Goal: Transaction & Acquisition: Book appointment/travel/reservation

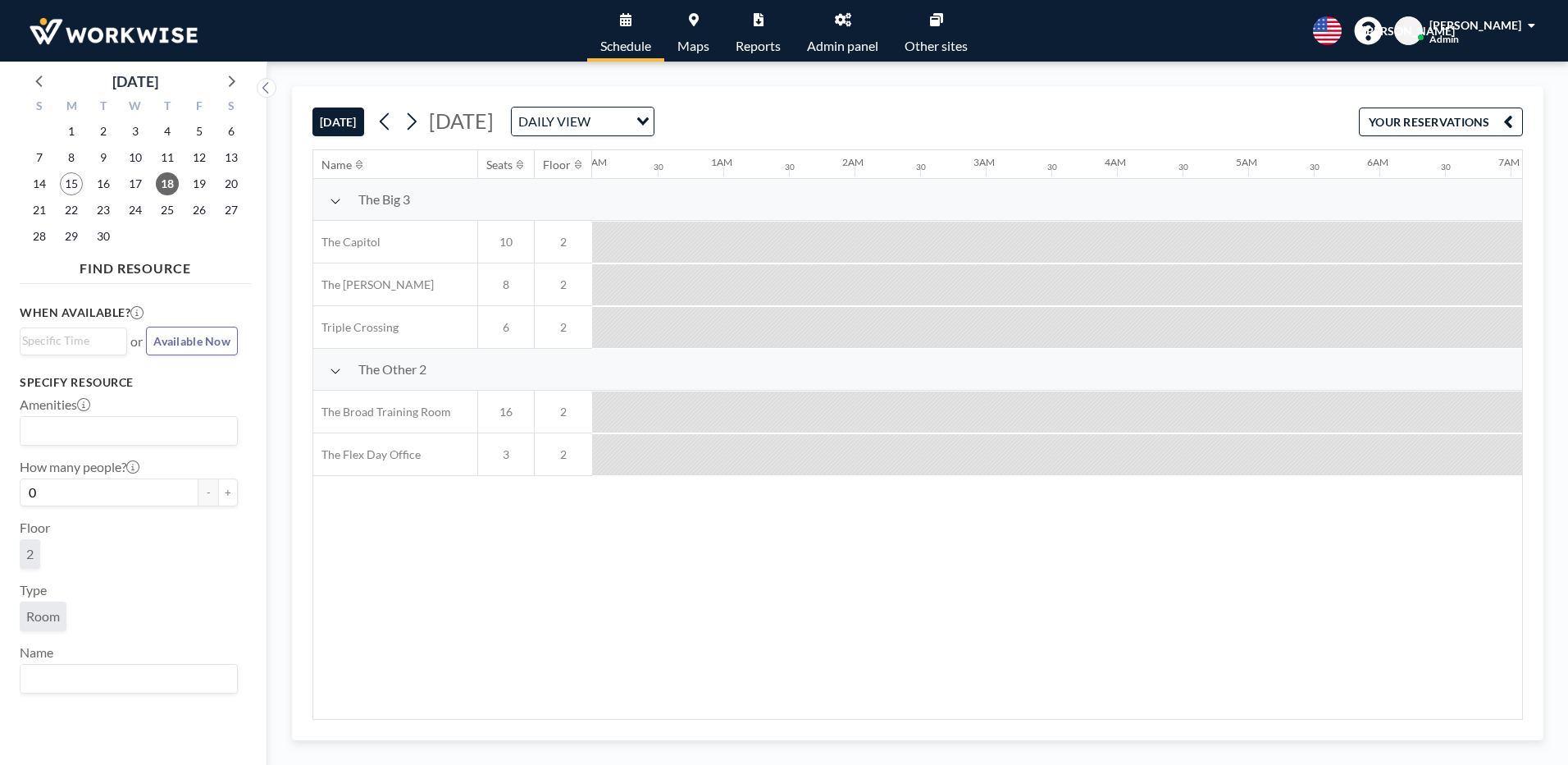
scroll to position [0, 1292]
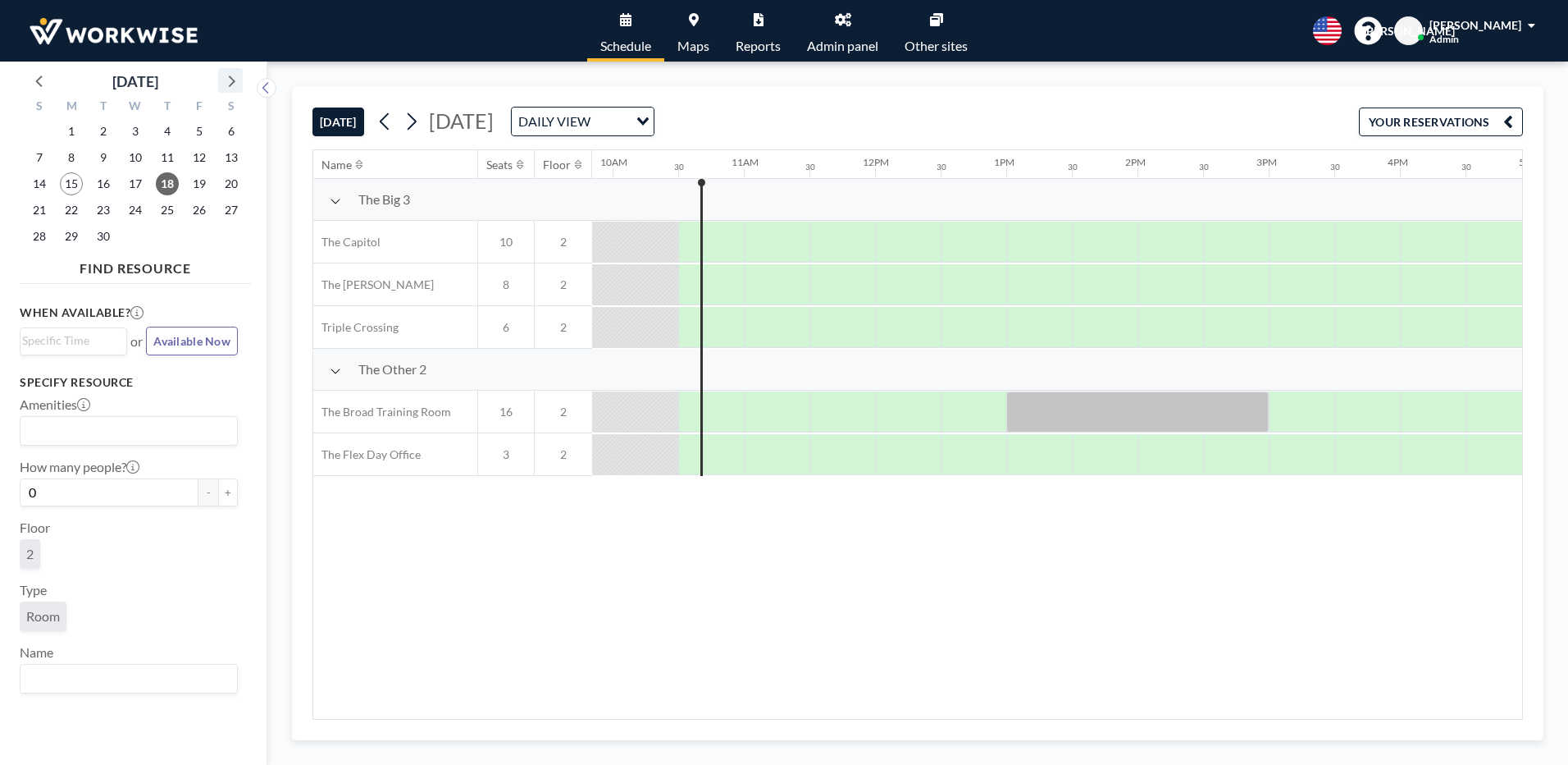
click at [237, 87] on icon at bounding box center [231, 81] width 22 height 22
click at [201, 165] on span "10" at bounding box center [199, 157] width 23 height 23
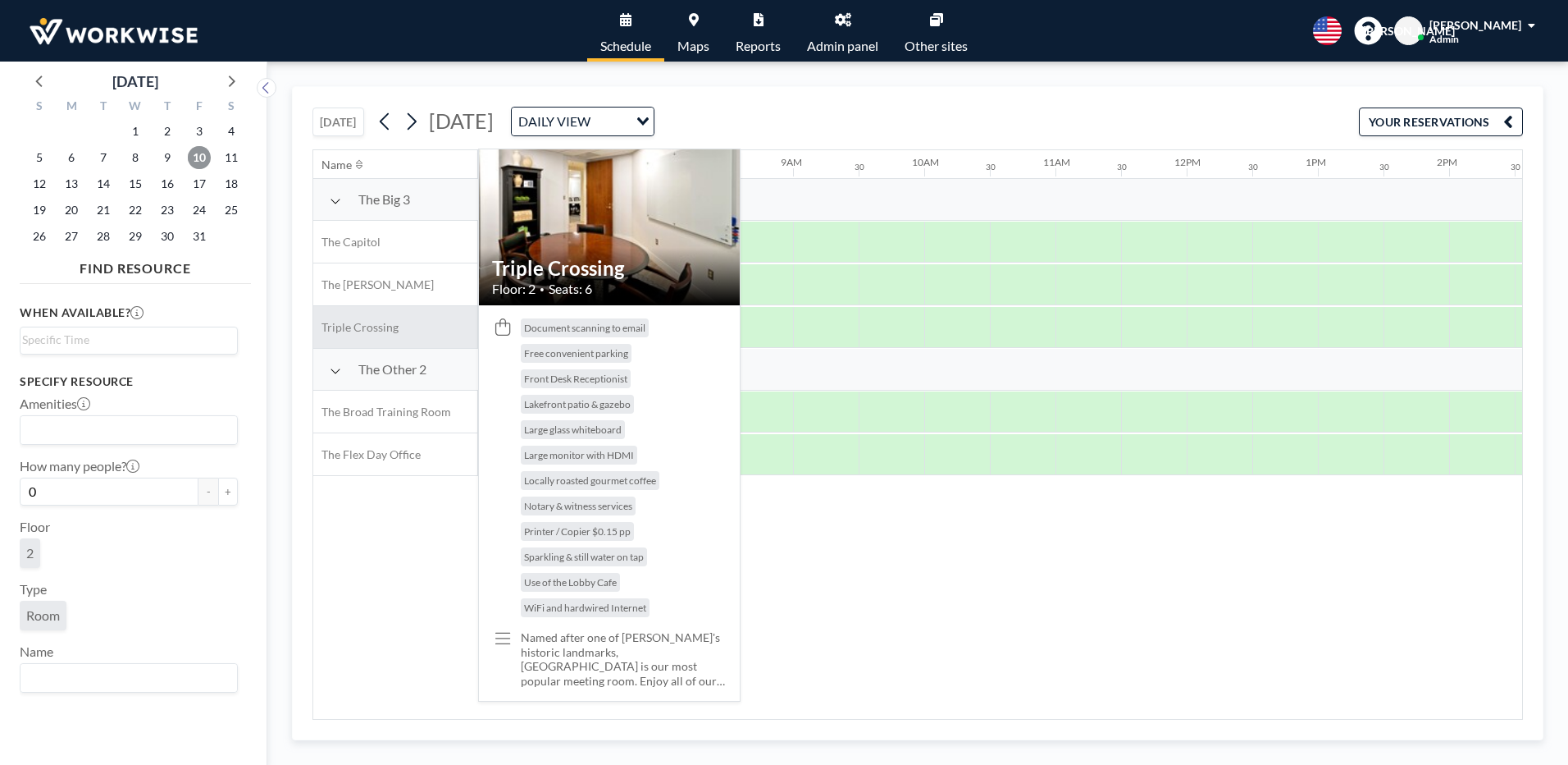
scroll to position [0, 984]
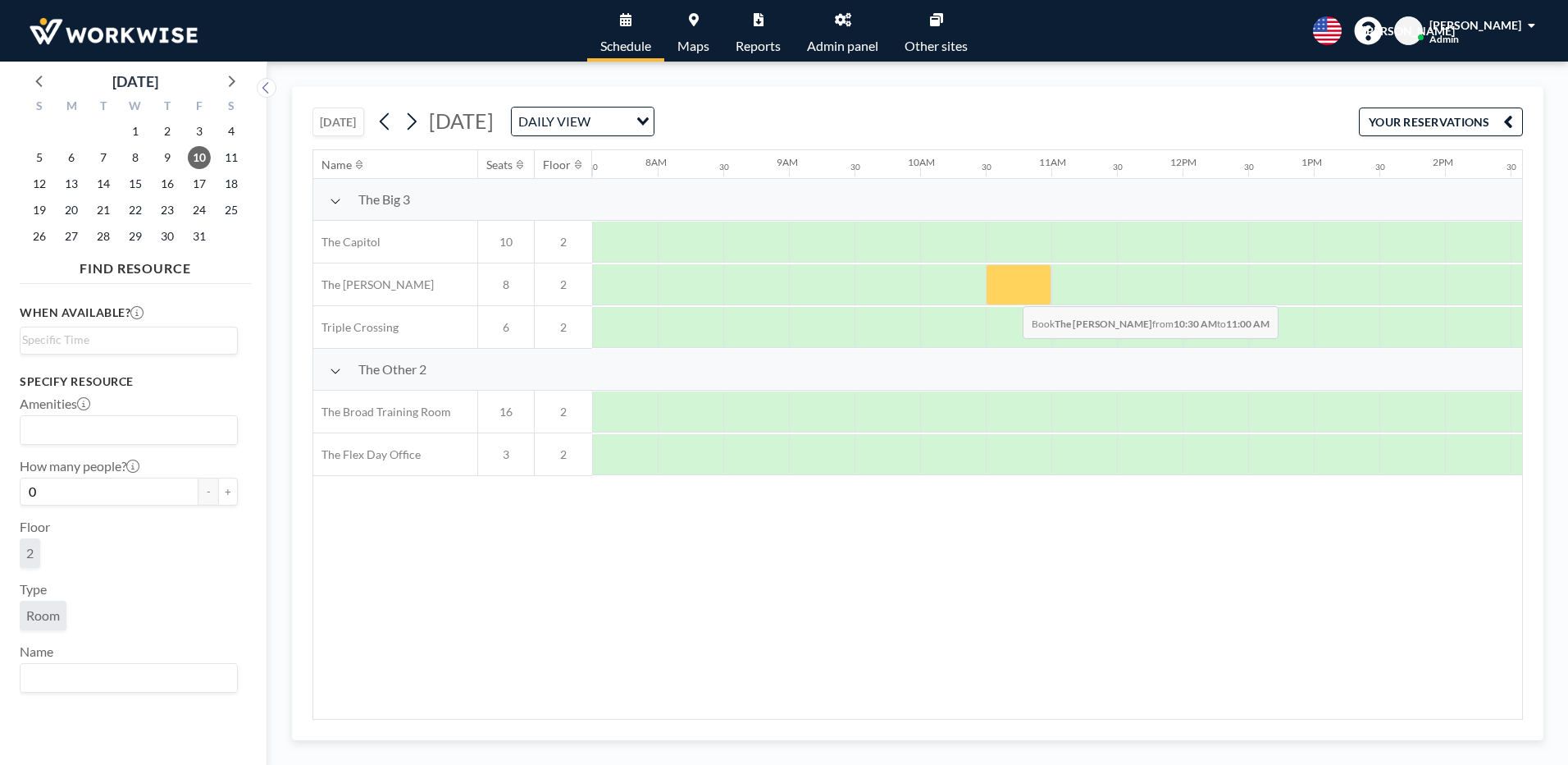
click at [1010, 294] on div at bounding box center [1018, 285] width 66 height 41
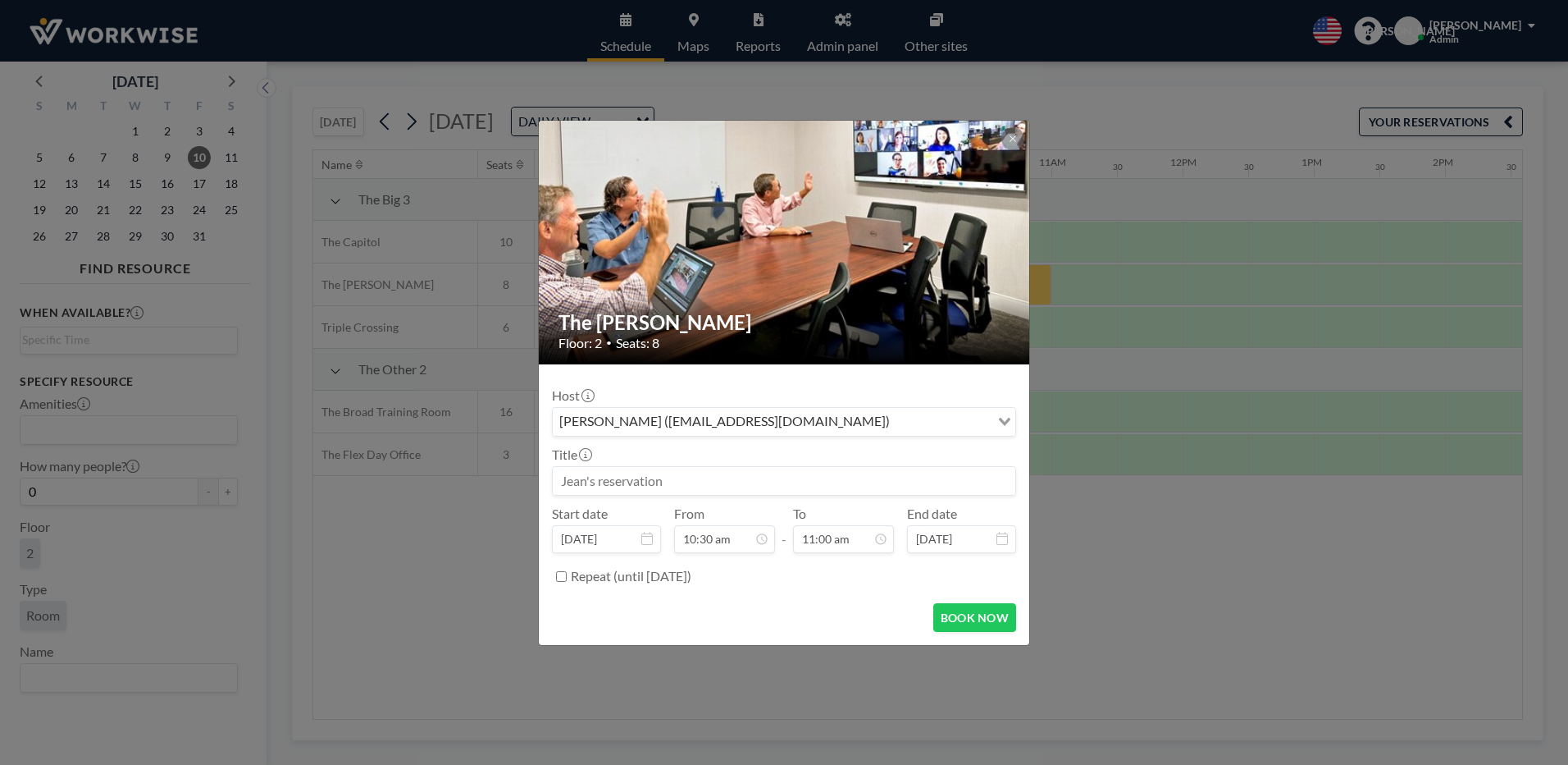
click at [768, 404] on div "Host [PERSON_NAME] ([EMAIL_ADDRESS][DOMAIN_NAME]) Loading..." at bounding box center [784, 412] width 464 height 49
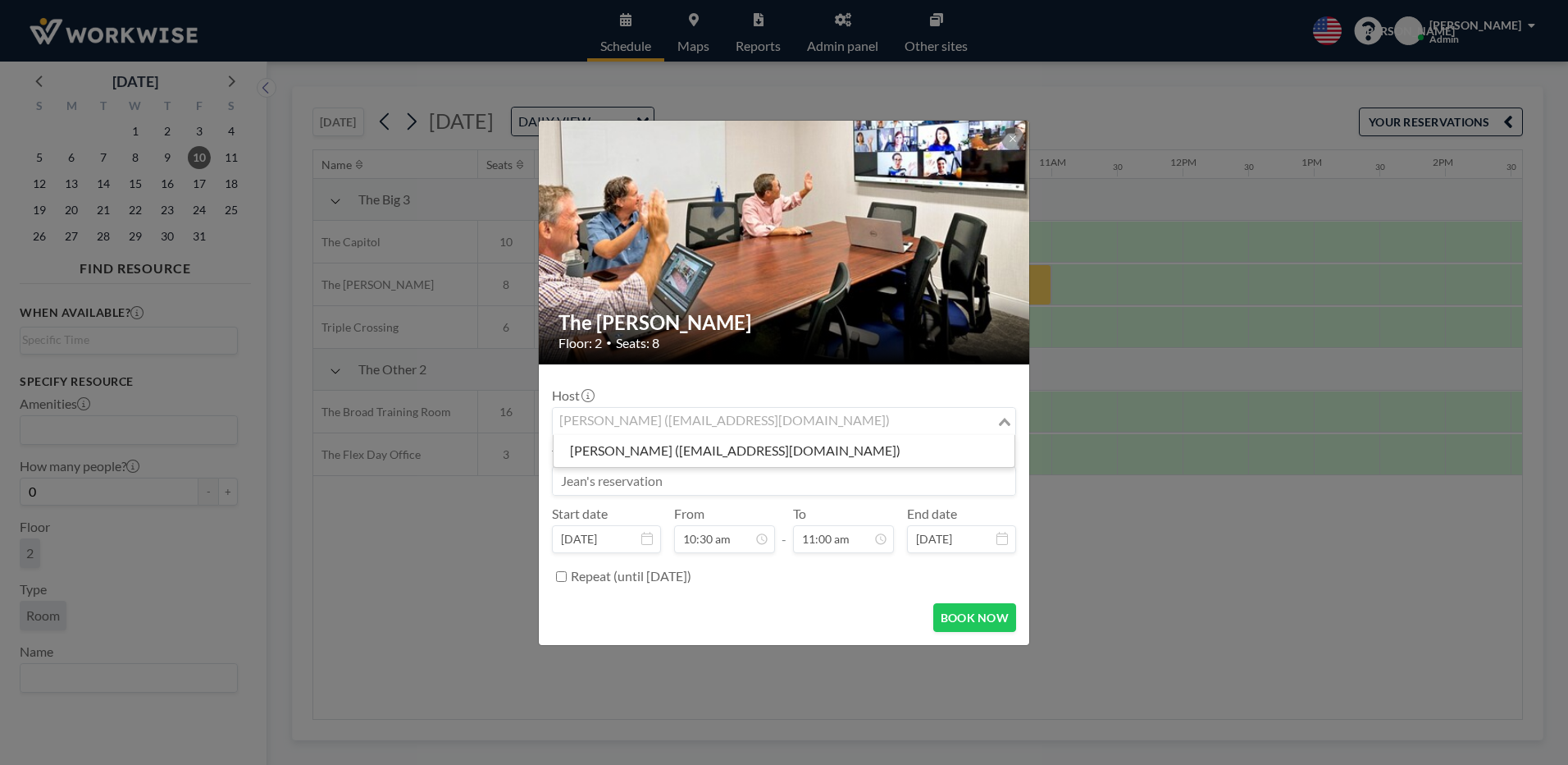
click at [771, 420] on div "[PERSON_NAME] ([EMAIL_ADDRESS][DOMAIN_NAME])" at bounding box center [774, 420] width 443 height 25
type input "e"
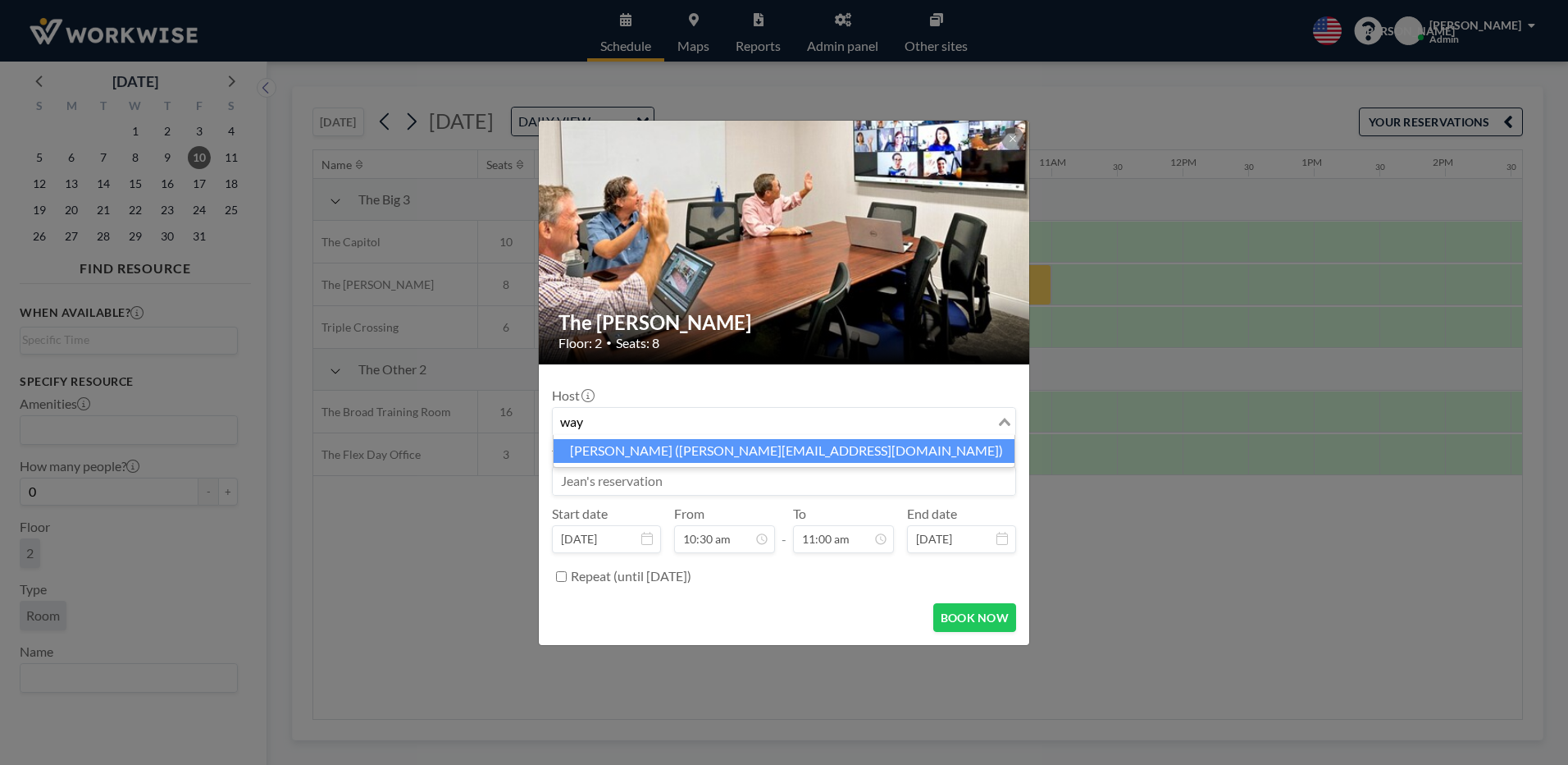
click at [599, 444] on li "[PERSON_NAME] ([PERSON_NAME][EMAIL_ADDRESS][DOMAIN_NAME])" at bounding box center [784, 450] width 461 height 24
type input "way"
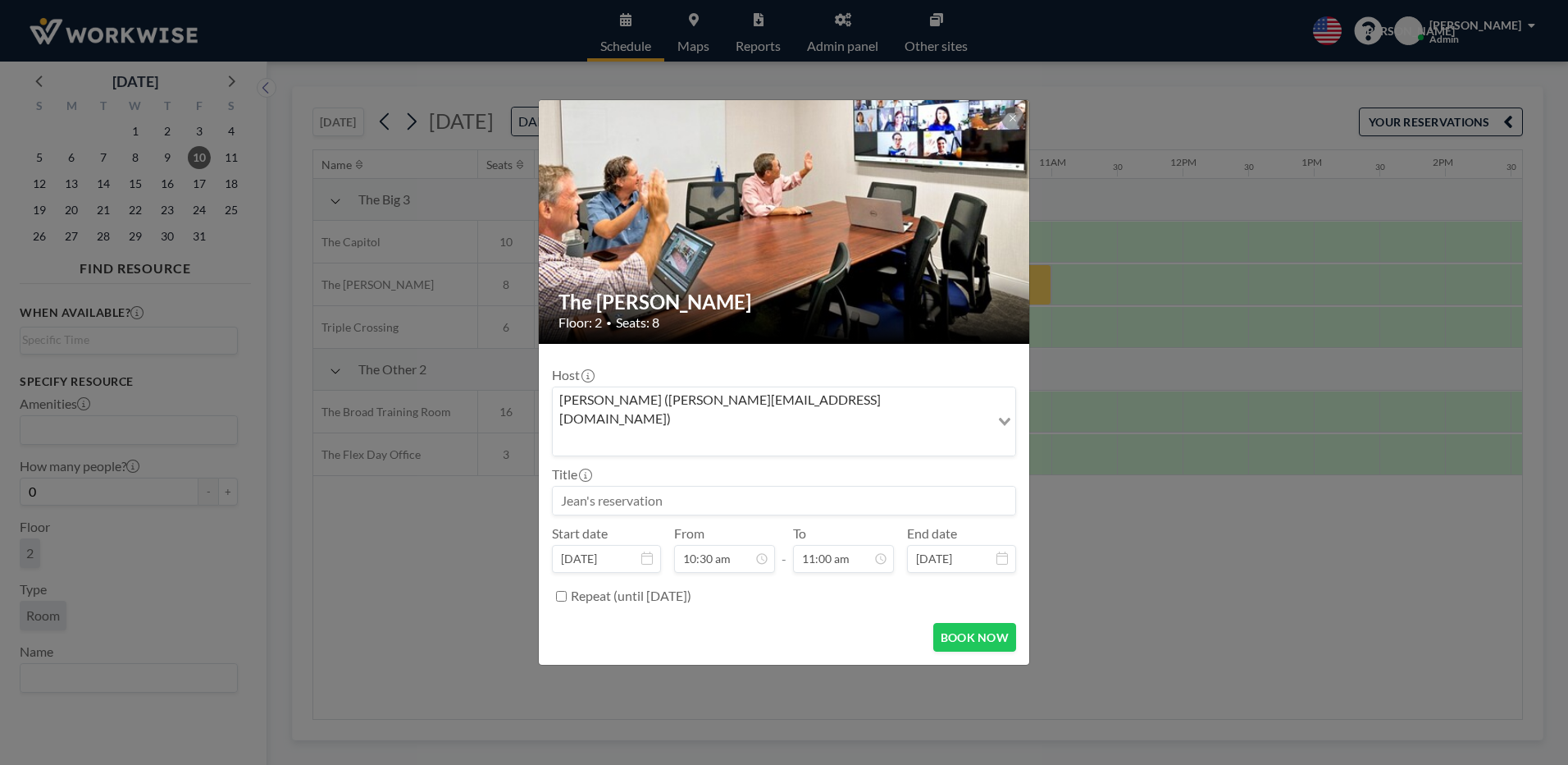
click at [611, 493] on input at bounding box center [784, 500] width 463 height 28
click at [700, 389] on div "11:00 am" at bounding box center [771, 404] width 192 height 29
type input "[PERSON_NAME]'s reservation request"
type input "11:00 am"
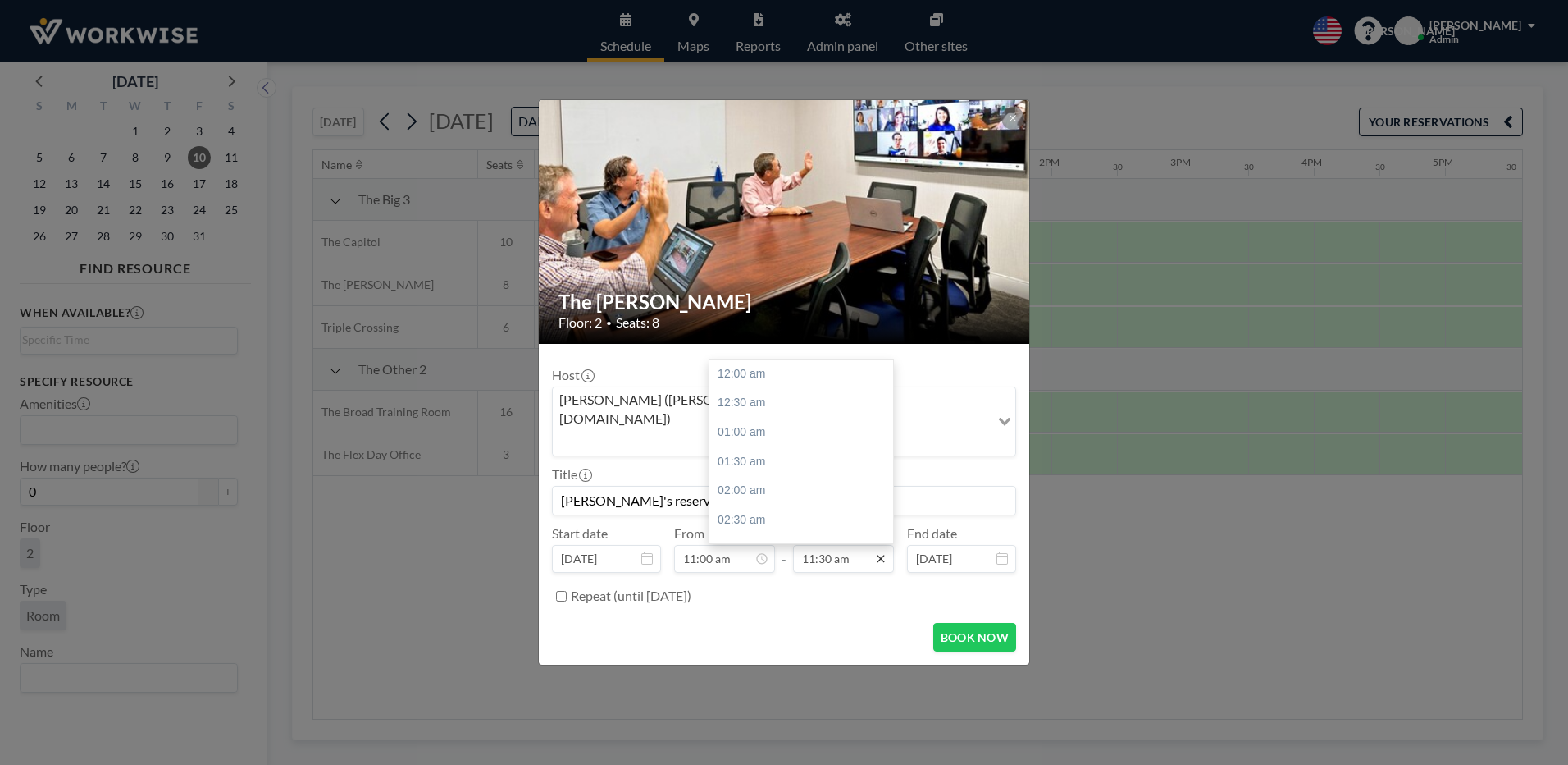
scroll to position [672, 0]
click at [879, 553] on icon at bounding box center [880, 559] width 13 height 13
click at [751, 446] on div "01:00 pm" at bounding box center [805, 461] width 192 height 29
type input "01:00 pm"
click at [981, 622] on button "BOOK NOW" at bounding box center [975, 636] width 83 height 29
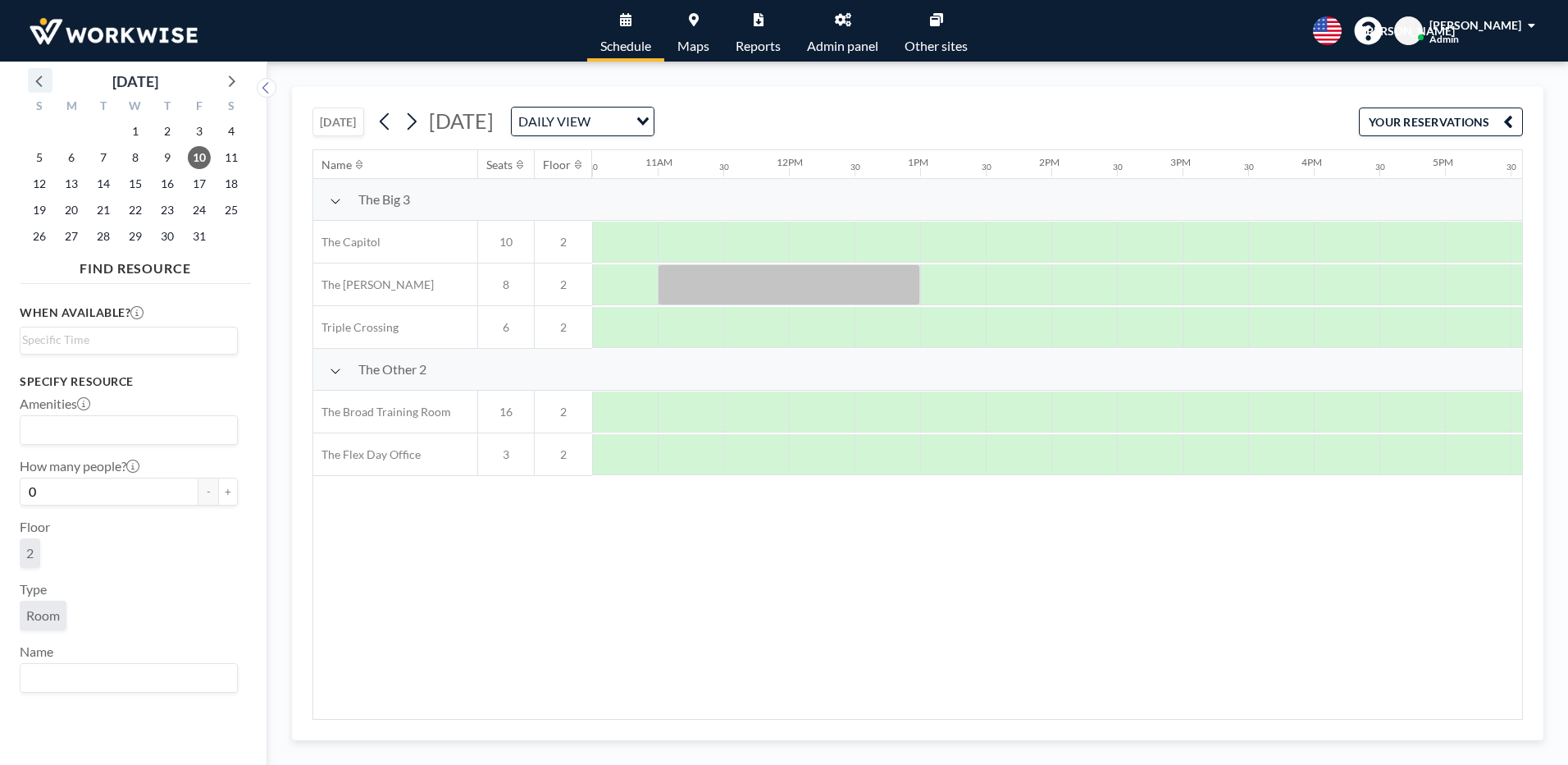
click at [37, 82] on icon at bounding box center [38, 82] width 7 height 12
click at [242, 84] on div at bounding box center [230, 80] width 25 height 25
click at [40, 86] on icon at bounding box center [38, 82] width 7 height 12
click at [324, 128] on button "[DATE]" at bounding box center [338, 121] width 52 height 29
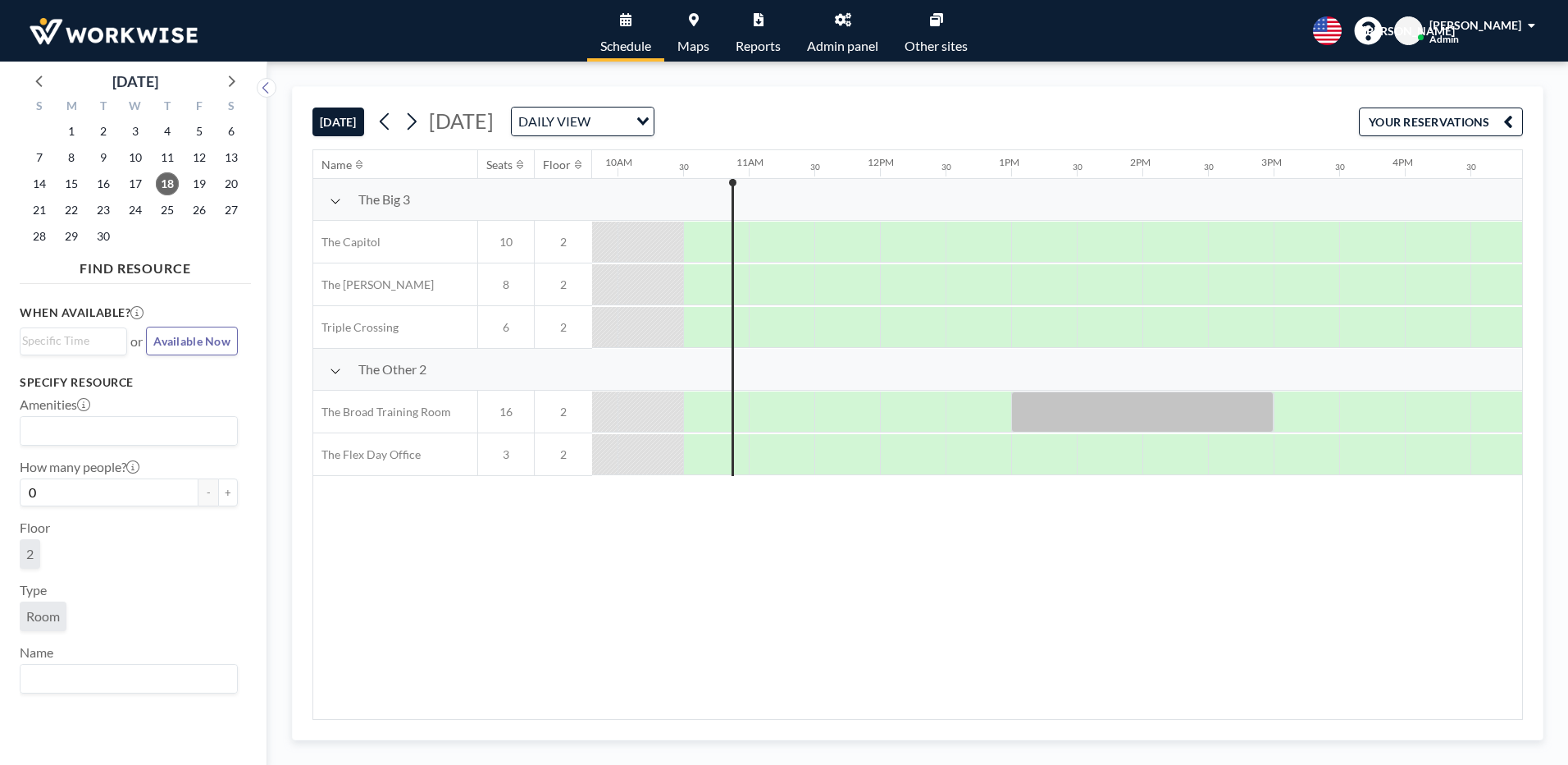
scroll to position [0, 1312]
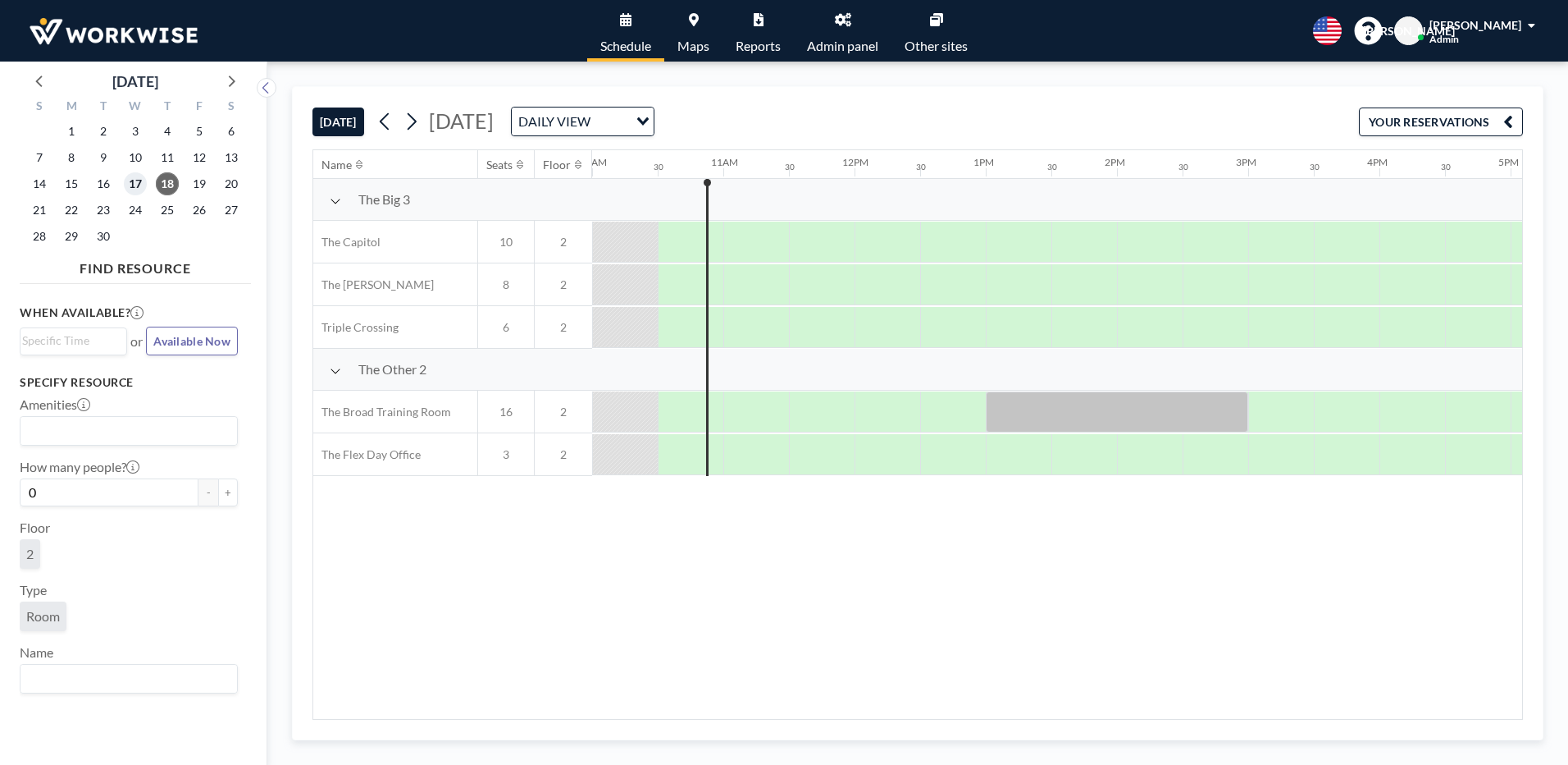
click at [145, 179] on span "17" at bounding box center [135, 183] width 23 height 23
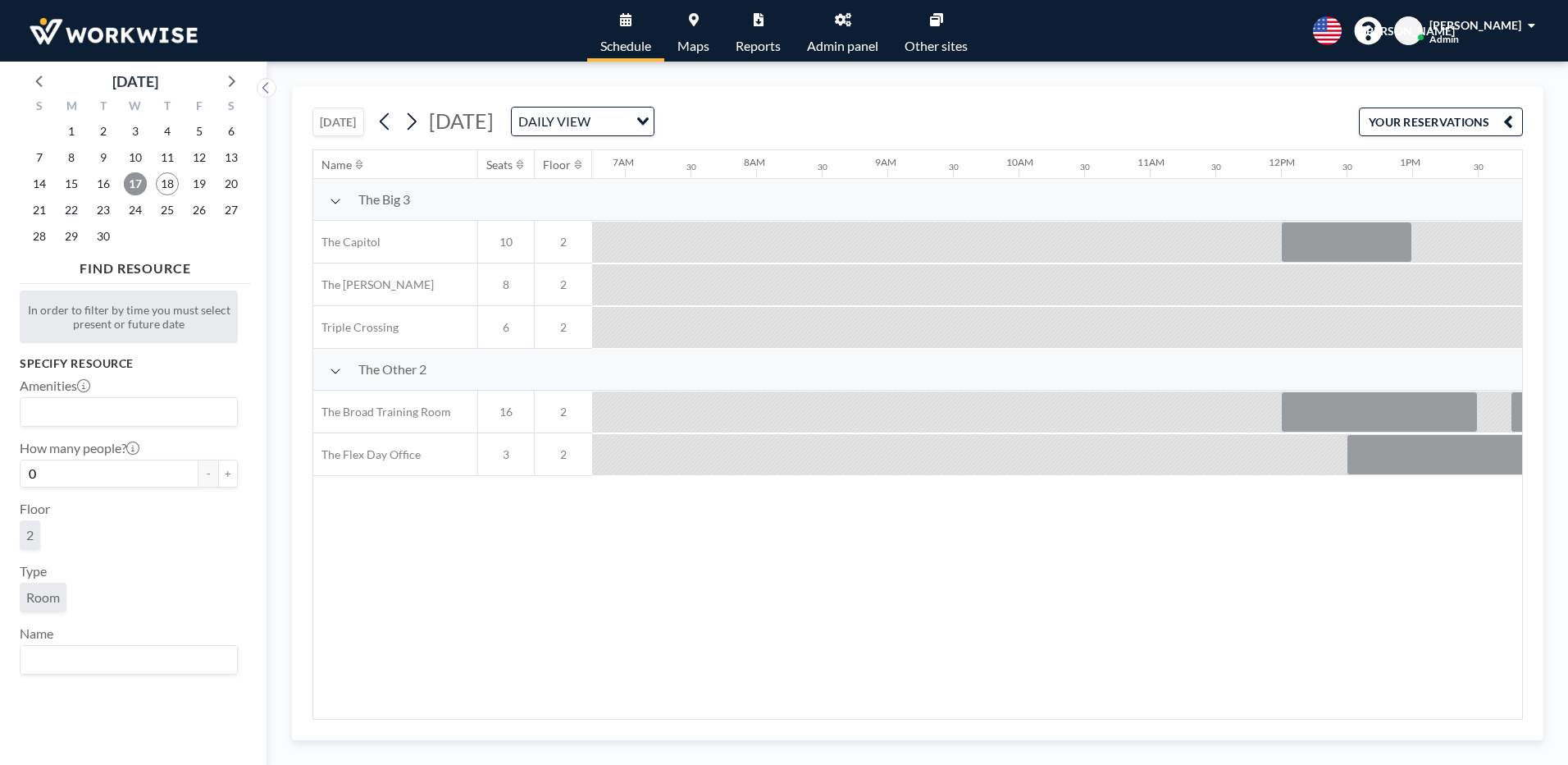
scroll to position [0, 984]
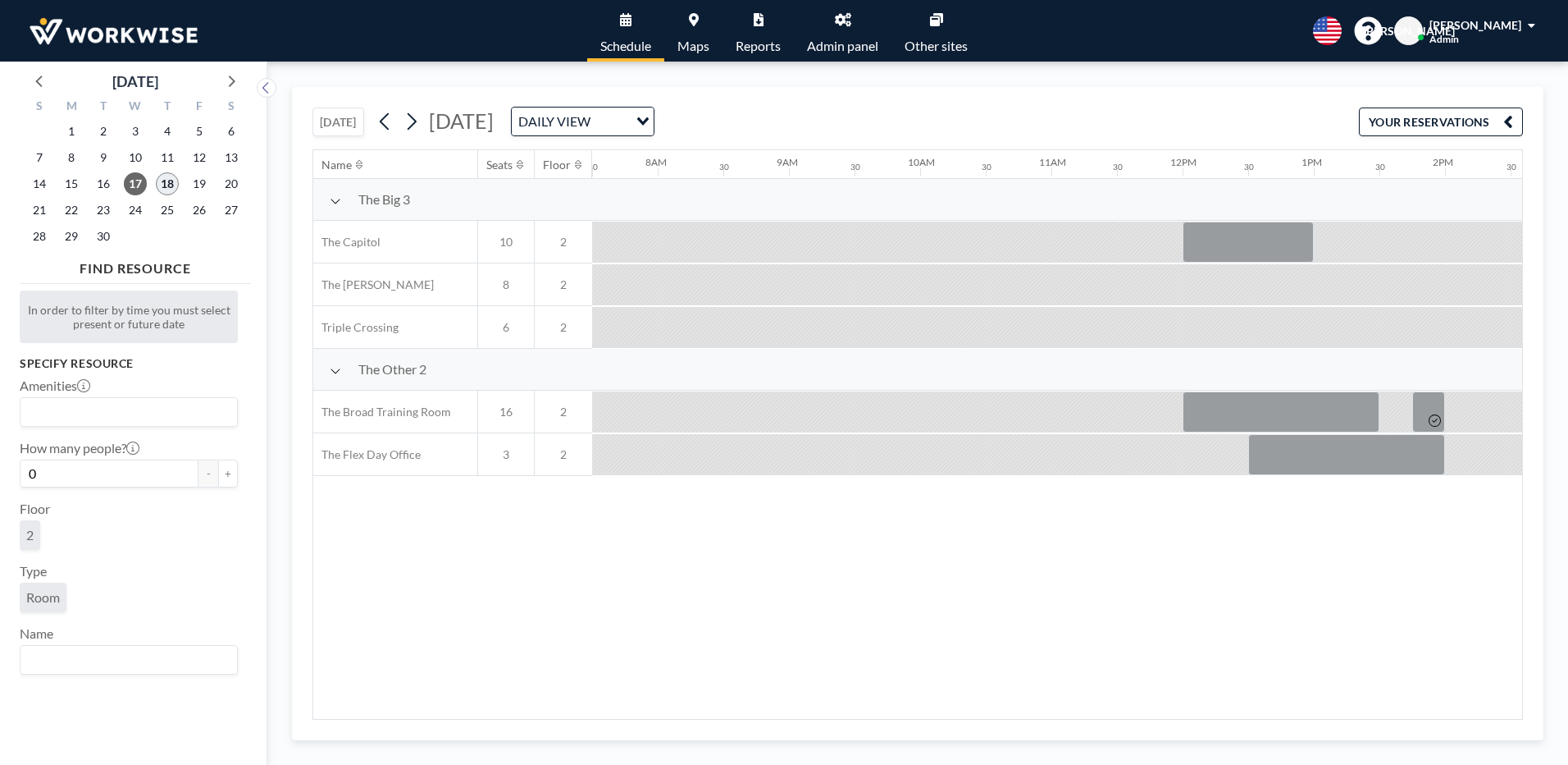
click at [168, 182] on span "18" at bounding box center [167, 183] width 23 height 23
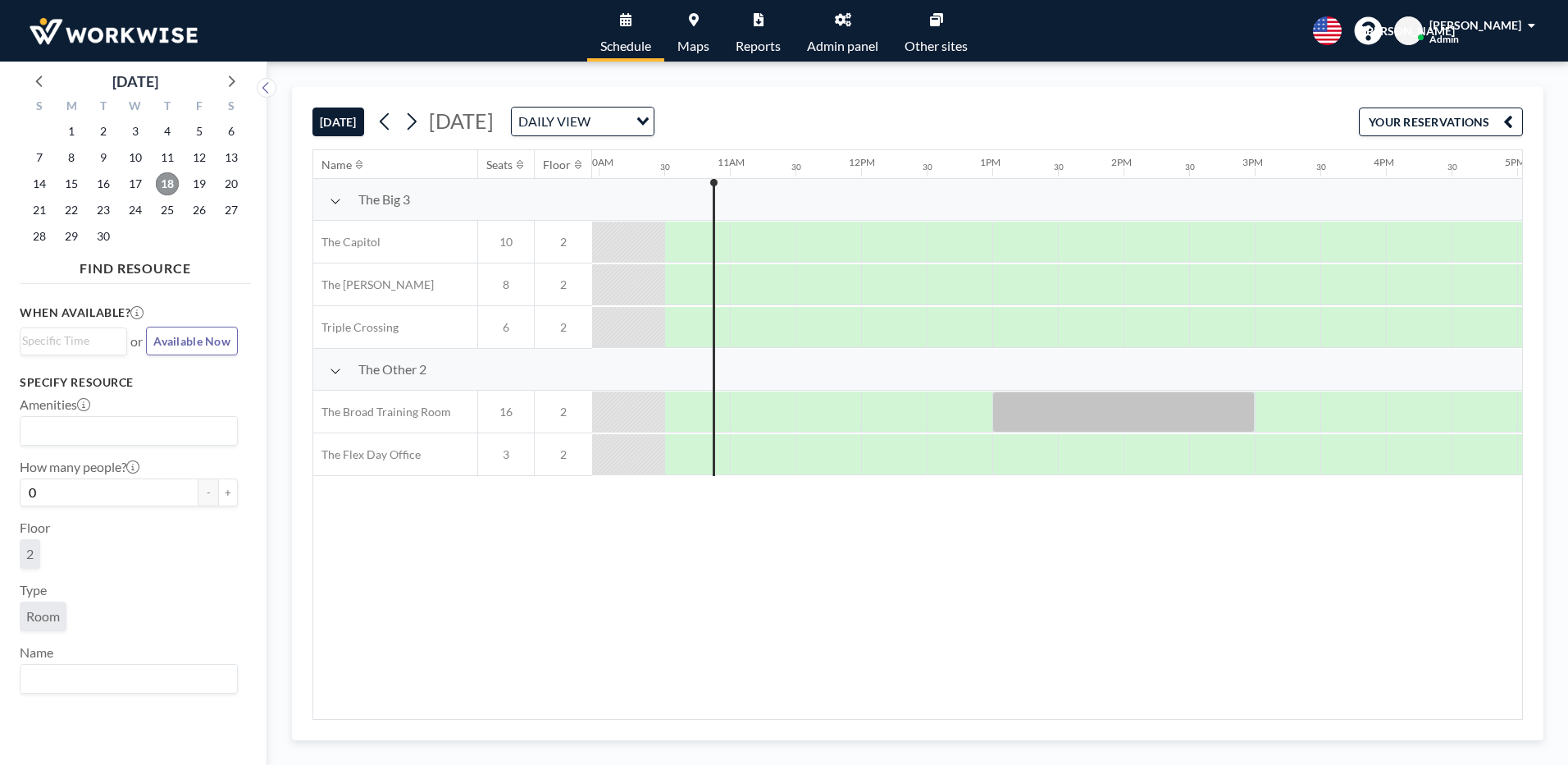
scroll to position [0, 1312]
